Goal: Find specific page/section: Find specific page/section

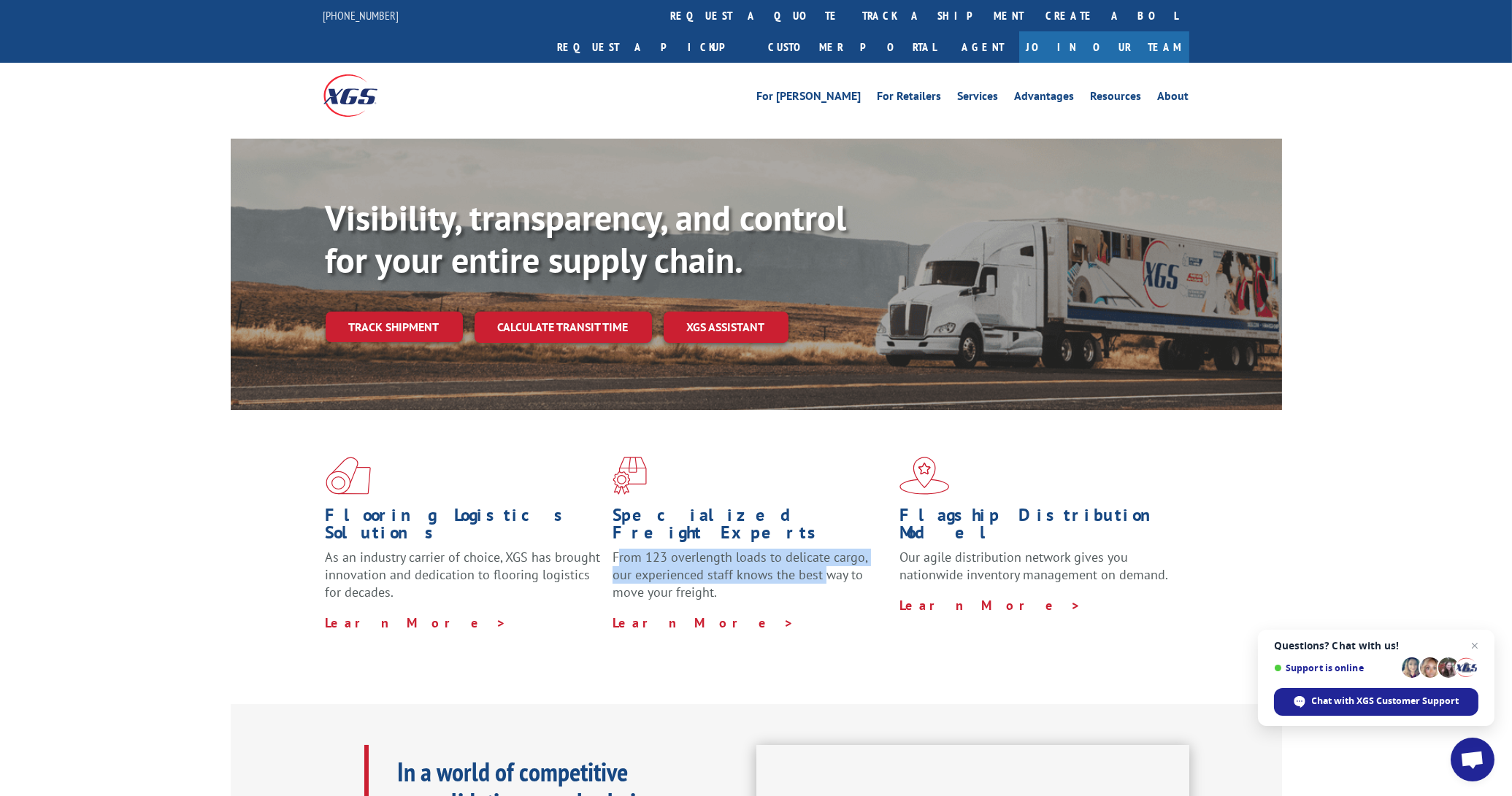
drag, startPoint x: 616, startPoint y: 509, endPoint x: 804, endPoint y: 518, distance: 188.2
click at [804, 549] on p "From 123 overlength loads to delicate cargo, our experienced staff knows the be…" at bounding box center [750, 581] width 276 height 65
drag, startPoint x: 697, startPoint y: 523, endPoint x: 678, endPoint y: 514, distance: 21.0
click at [696, 549] on p "From 123 overlength loads to delicate cargo, our experienced staff knows the be…" at bounding box center [750, 581] width 276 height 65
click at [658, 549] on p "From 123 overlength loads to delicate cargo, our experienced staff knows the be…" at bounding box center [750, 581] width 276 height 65
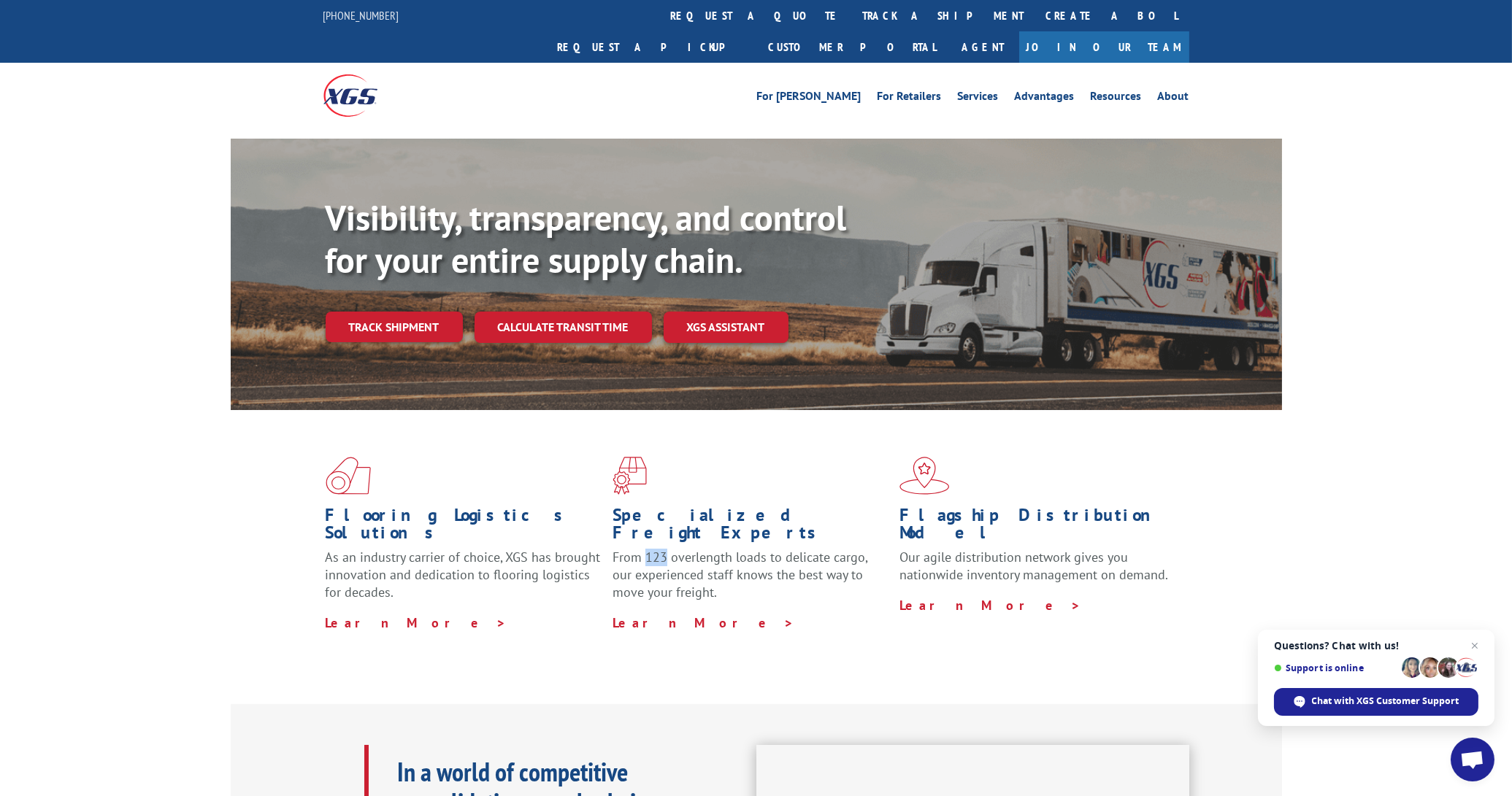
click at [658, 549] on p "From 123 overlength loads to delicate cargo, our experienced staff knows the be…" at bounding box center [750, 581] width 276 height 65
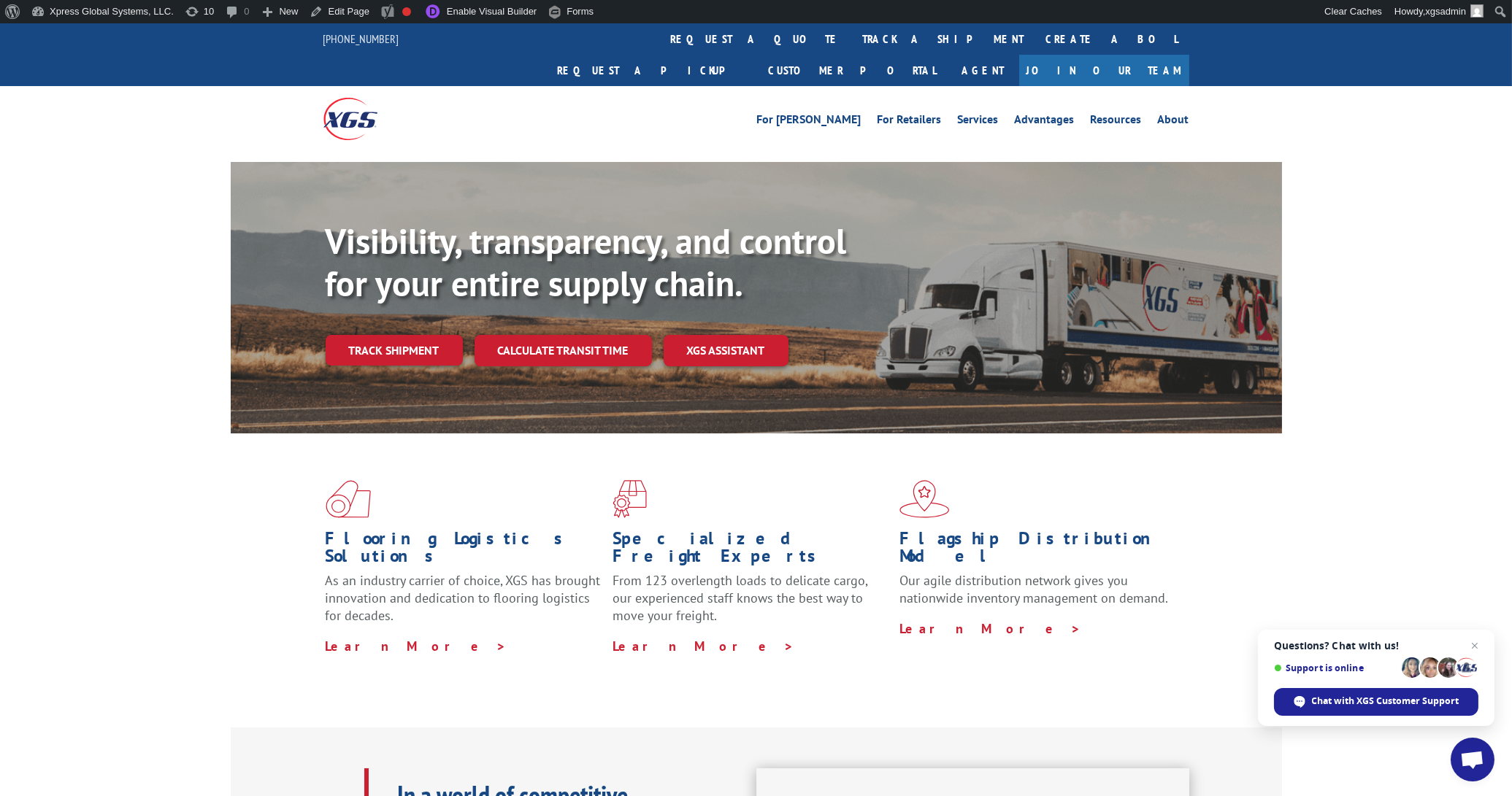
click at [656, 572] on p "From 123 overlength loads to delicate cargo, our experienced staff knows the be…" at bounding box center [750, 604] width 276 height 65
click at [657, 572] on p "From 123 overlength loads to delicate cargo, our experienced staff knows the be…" at bounding box center [750, 604] width 276 height 65
click at [478, 7] on link "Enable Visual Builder" at bounding box center [479, 11] width 126 height 23
